Goal: Find specific page/section: Find specific page/section

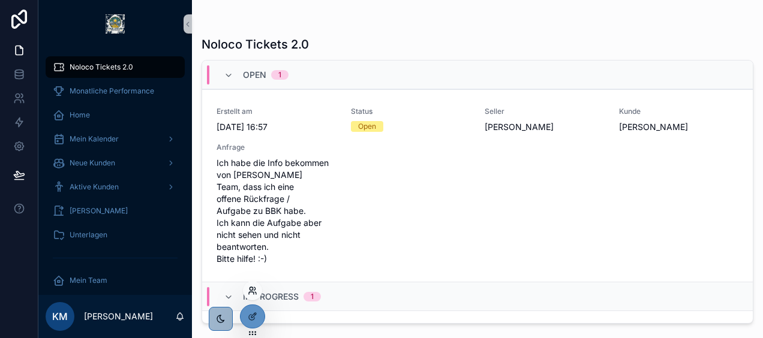
click at [249, 292] on icon at bounding box center [251, 293] width 5 height 2
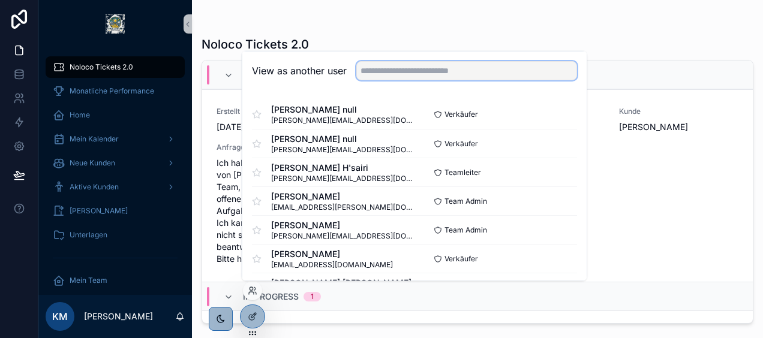
click at [397, 71] on input "text" at bounding box center [466, 70] width 221 height 19
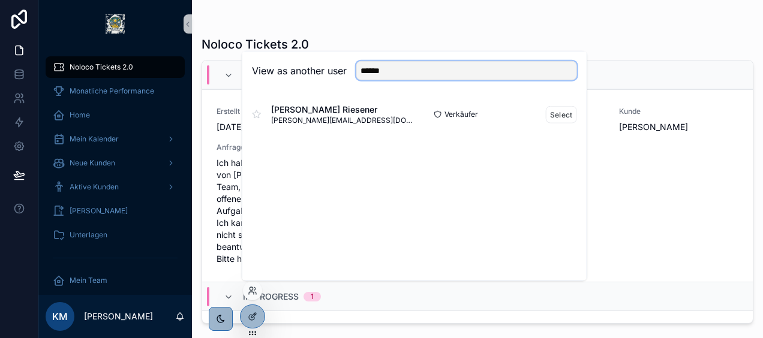
type input "******"
click at [389, 113] on div "Fabian Riesener Riesener fabian.riesener@enpal.de" at bounding box center [333, 115] width 163 height 22
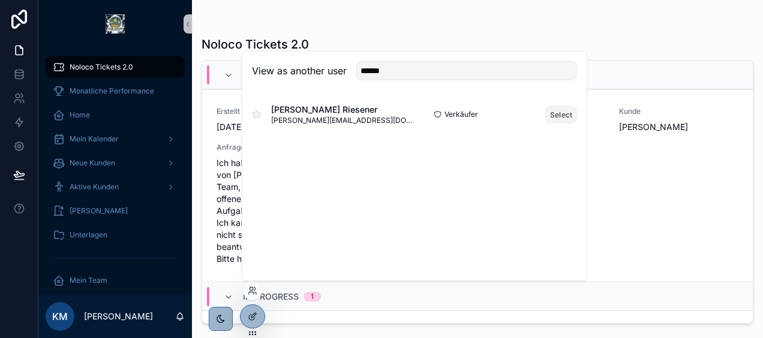
click at [556, 118] on button "Select" at bounding box center [561, 114] width 31 height 17
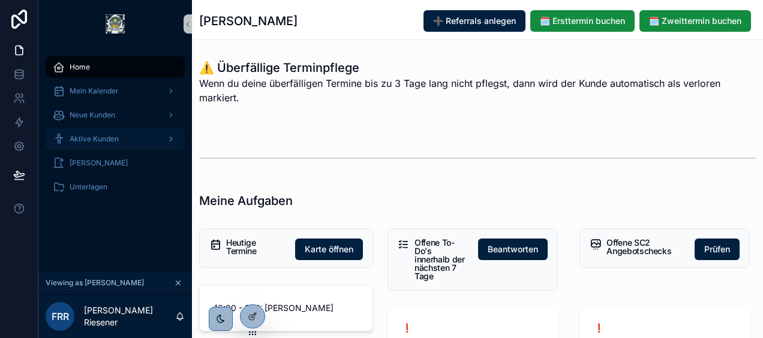
click at [118, 139] on span "Aktive Kunden" at bounding box center [94, 139] width 49 height 10
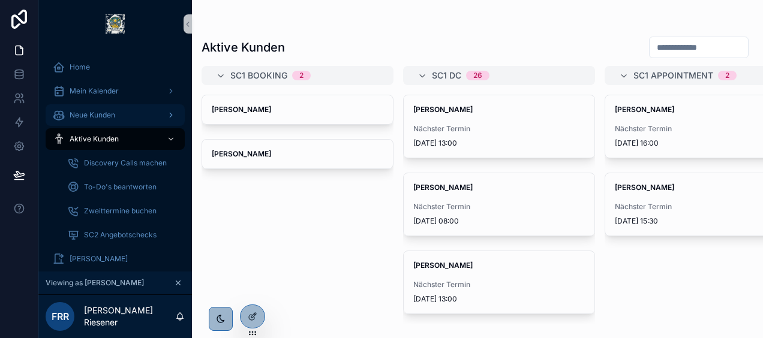
click at [124, 121] on div "Neue Kunden" at bounding box center [115, 115] width 125 height 19
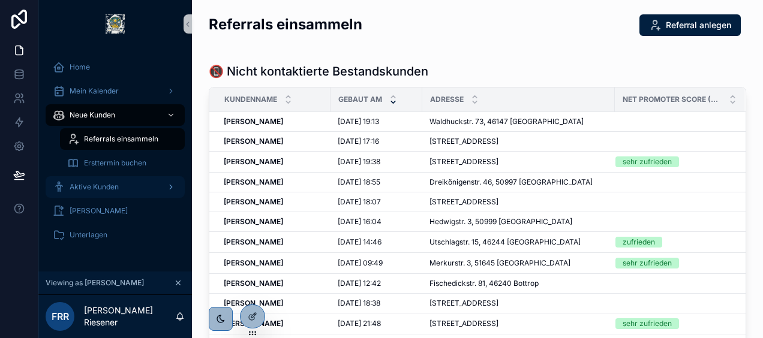
click at [108, 186] on span "Aktive Kunden" at bounding box center [94, 187] width 49 height 10
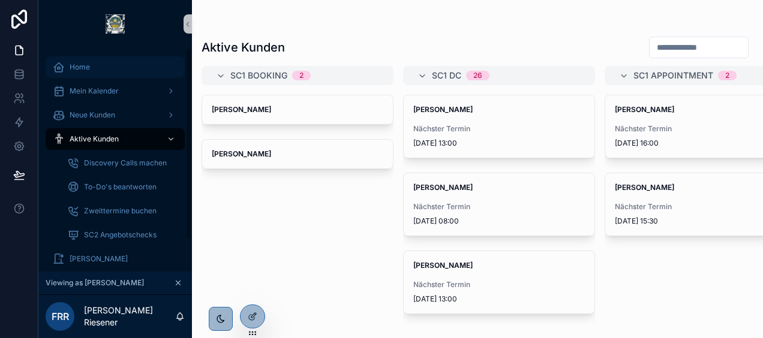
click at [77, 67] on span "Home" at bounding box center [80, 67] width 20 height 10
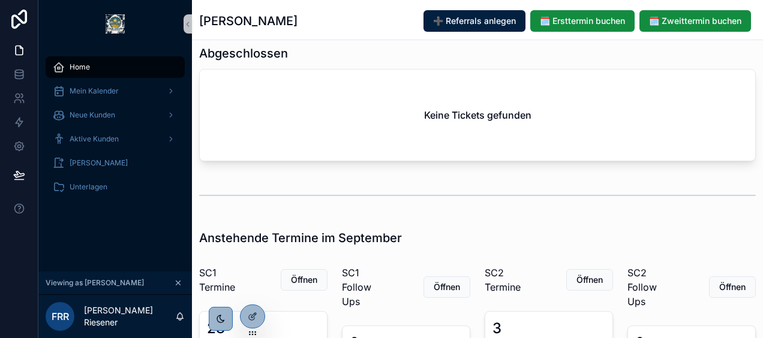
scroll to position [1007, 0]
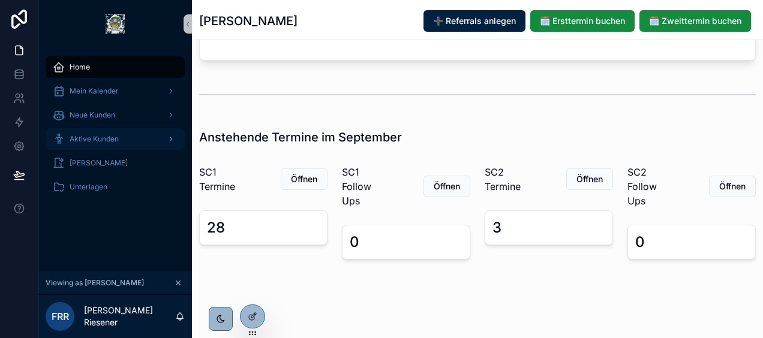
click at [129, 149] on link "Aktive Kunden" at bounding box center [115, 139] width 139 height 22
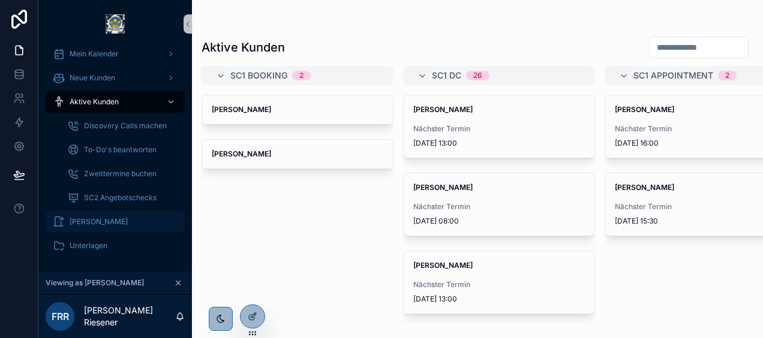
click at [115, 227] on div "[PERSON_NAME]" at bounding box center [115, 221] width 125 height 19
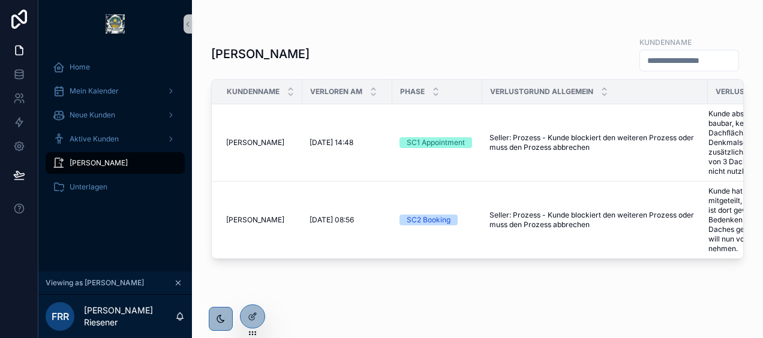
click at [684, 61] on input "scrollable content" at bounding box center [689, 60] width 98 height 17
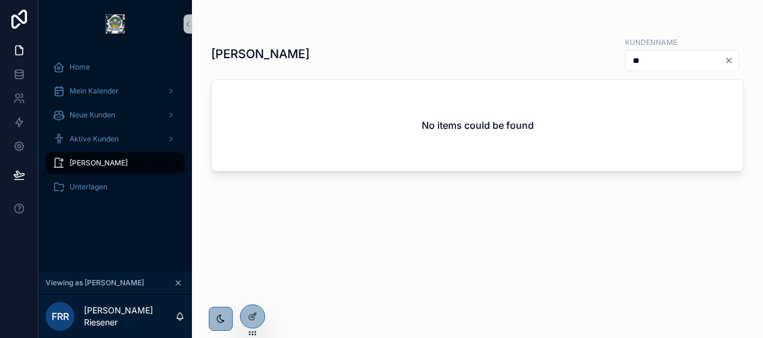
type input "*"
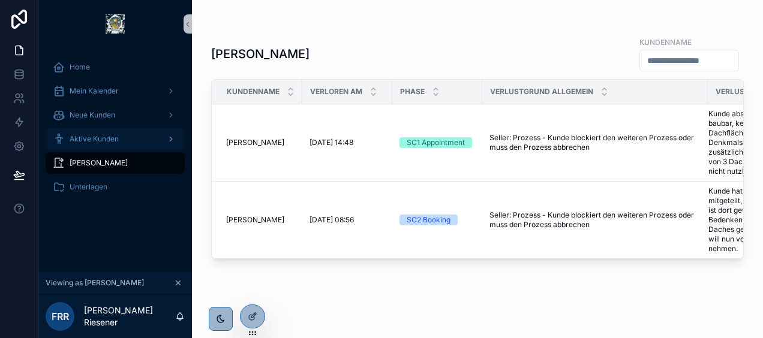
click at [82, 142] on span "Aktive Kunden" at bounding box center [94, 139] width 49 height 10
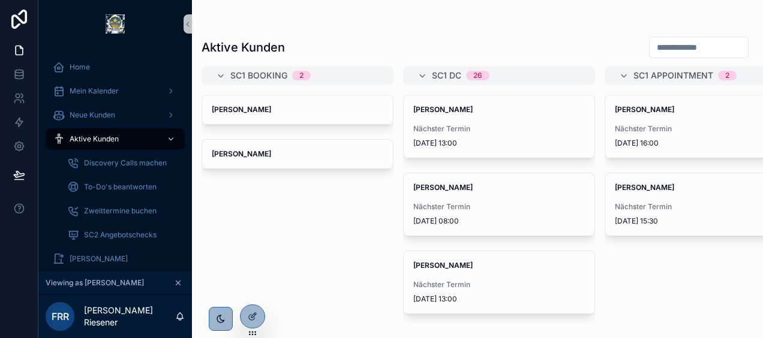
click at [666, 50] on input "scrollable content" at bounding box center [698, 47] width 98 height 17
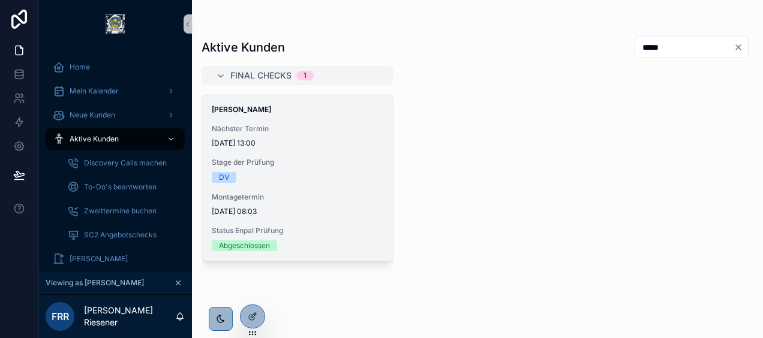
type input "*****"
click at [360, 166] on span "Stage der Prüfung" at bounding box center [298, 163] width 172 height 10
